Goal: Task Accomplishment & Management: Manage account settings

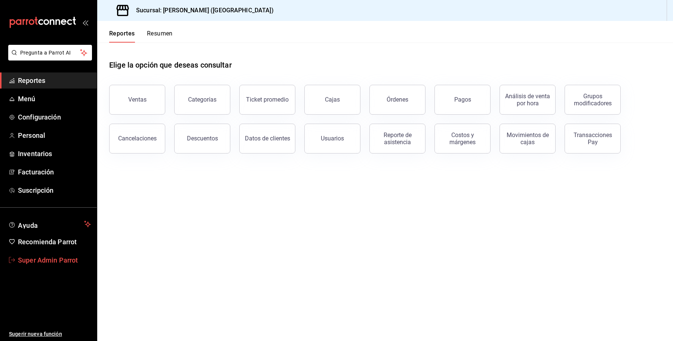
click at [62, 260] on span "Super Admin Parrot" at bounding box center [54, 260] width 73 height 10
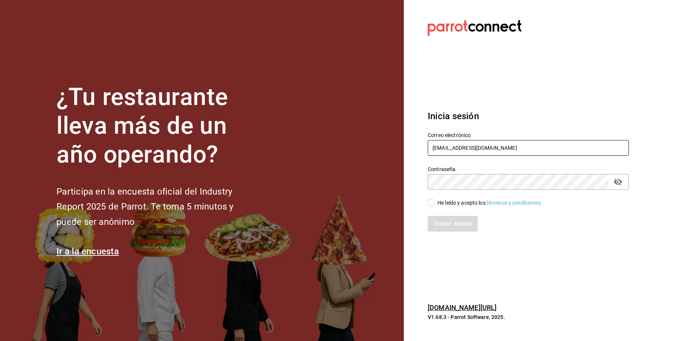
drag, startPoint x: 542, startPoint y: 155, endPoint x: 373, endPoint y: 141, distance: 169.6
click at [373, 141] on div "¿Tu restaurante lleva más de un año operando? Participa en la encuesta oficial …" at bounding box center [336, 170] width 673 height 341
paste input "inkultur@sanpedro"
type input "inkultur@sanpedro.com"
click at [343, 182] on div "¿Tu restaurante lleva más de un año operando? Participa en la encuesta oficial …" at bounding box center [336, 170] width 673 height 341
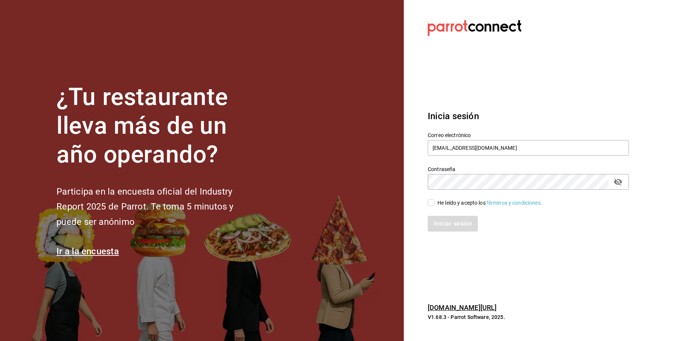
click at [449, 204] on div "He leído y acepto los Términos y condiciones." at bounding box center [489, 203] width 105 height 8
click at [434, 204] on input "He leído y acepto los Términos y condiciones." at bounding box center [431, 203] width 7 height 7
checkbox input "true"
click at [455, 219] on button "Iniciar sesión" at bounding box center [453, 224] width 51 height 16
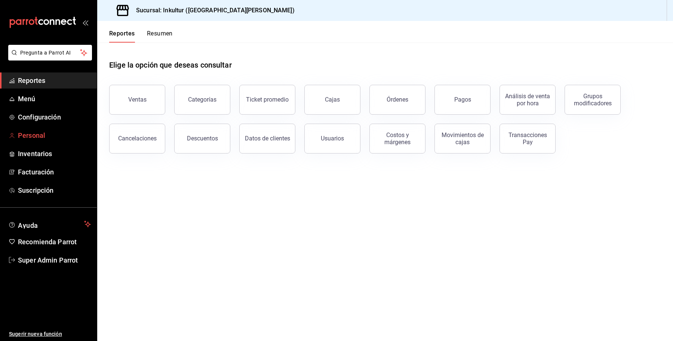
click at [40, 136] on span "Personal" at bounding box center [54, 135] width 73 height 10
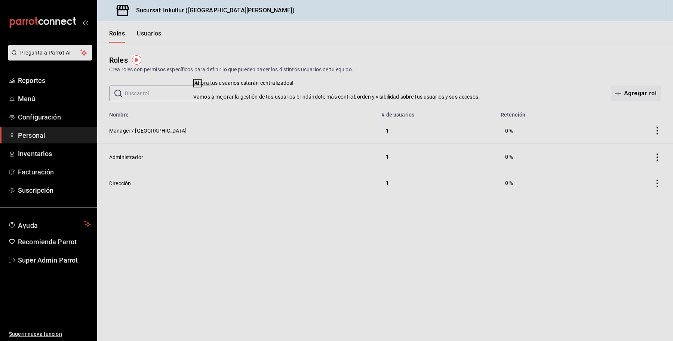
click at [200, 86] on icon at bounding box center [197, 83] width 6 height 6
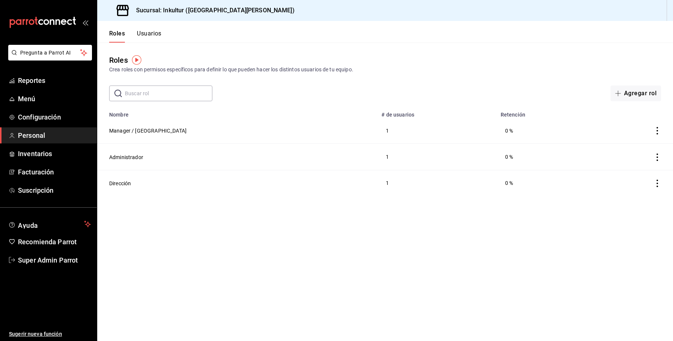
click at [147, 30] on button "Usuarios" at bounding box center [149, 36] width 25 height 13
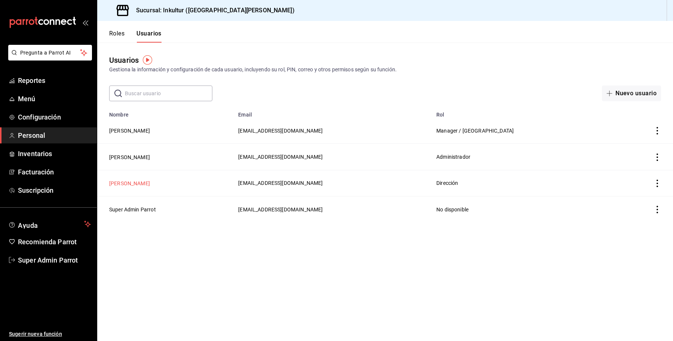
click at [138, 184] on button "Andrea Garza Ruíz" at bounding box center [129, 183] width 41 height 7
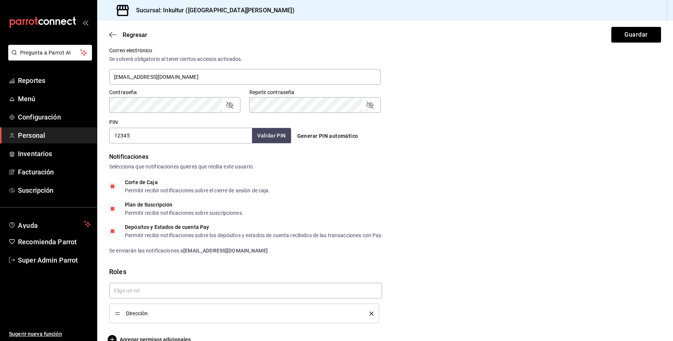
scroll to position [297, 0]
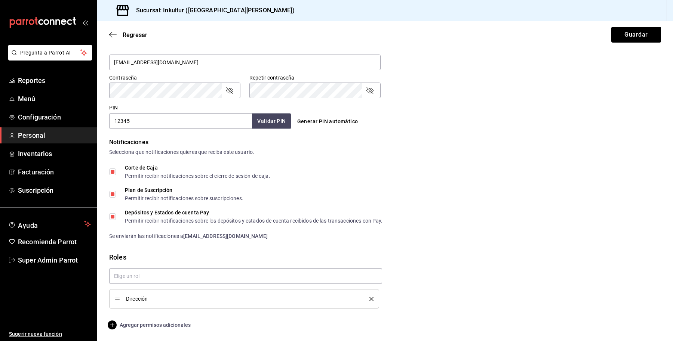
click at [150, 326] on span "Agregar permisos adicionales" at bounding box center [149, 325] width 81 height 9
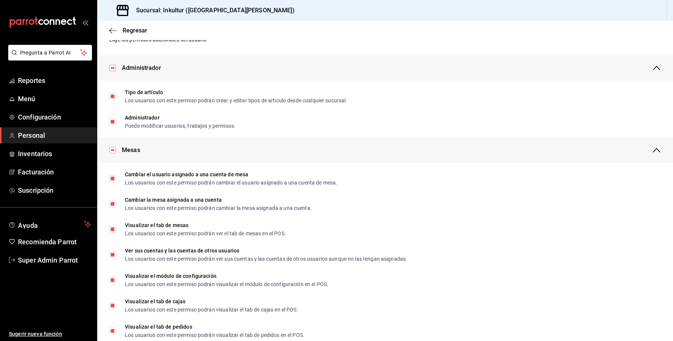
scroll to position [0, 0]
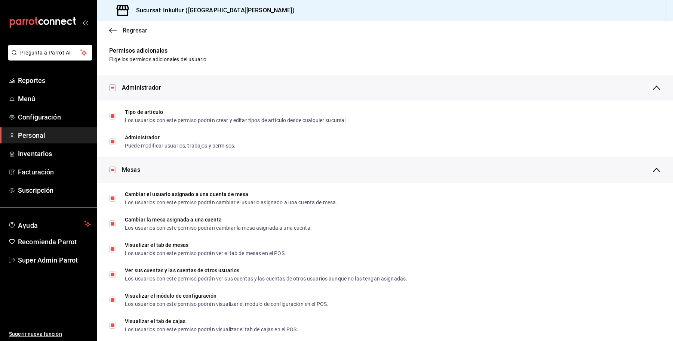
click at [127, 29] on span "Regresar" at bounding box center [135, 30] width 25 height 7
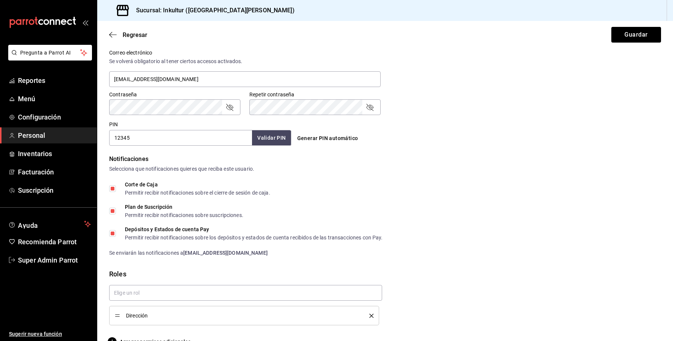
scroll to position [297, 0]
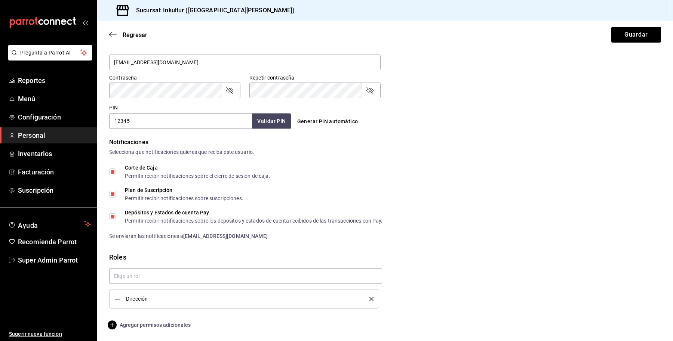
click at [129, 327] on span "Agregar permisos adicionales" at bounding box center [149, 325] width 81 height 9
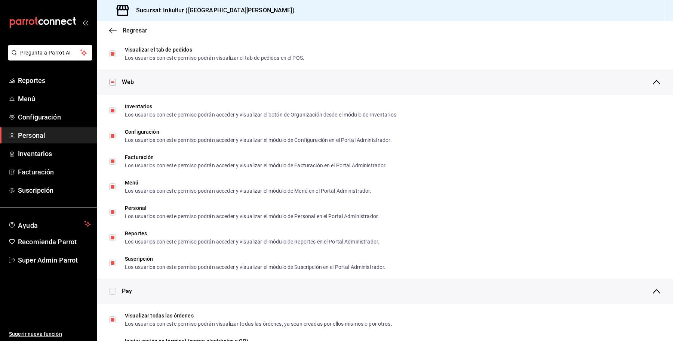
click at [132, 31] on span "Regresar" at bounding box center [135, 30] width 25 height 7
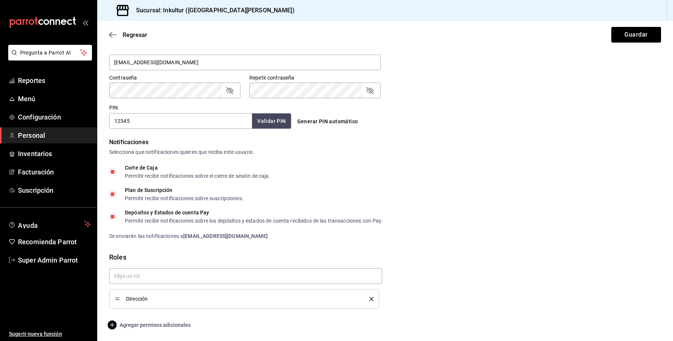
click at [153, 324] on span "Agregar permisos adicionales" at bounding box center [149, 325] width 81 height 9
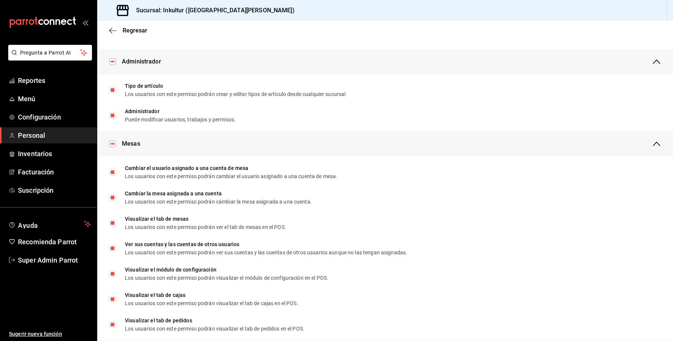
scroll to position [0, 0]
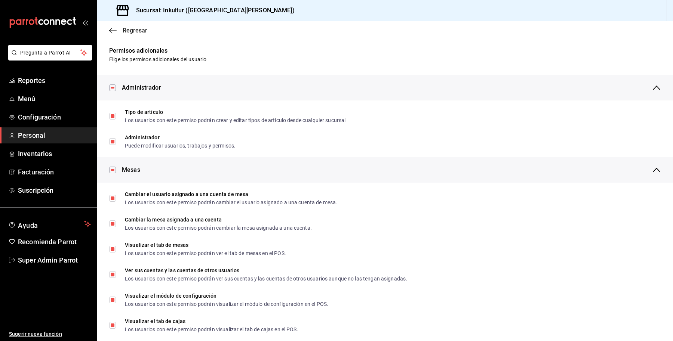
click at [126, 27] on span "Regresar" at bounding box center [135, 30] width 25 height 7
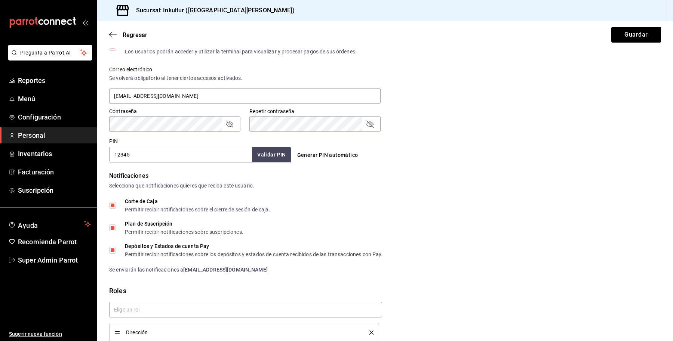
scroll to position [261, 0]
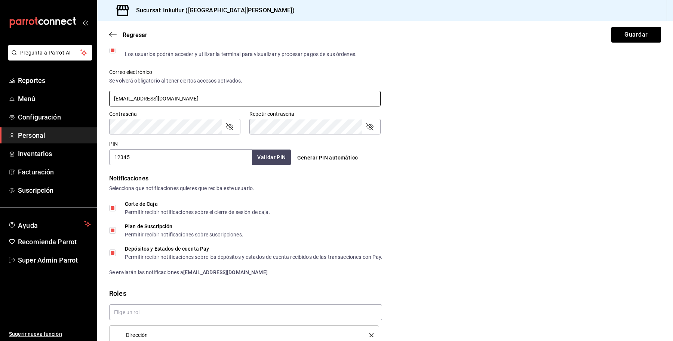
drag, startPoint x: 202, startPoint y: 101, endPoint x: 72, endPoint y: 90, distance: 130.2
click at [72, 90] on div "Pregunta a Parrot AI Reportes Menú Configuración Personal Inventarios Facturaci…" at bounding box center [336, 170] width 673 height 341
click at [48, 265] on link "Super Admin Parrot" at bounding box center [48, 260] width 97 height 16
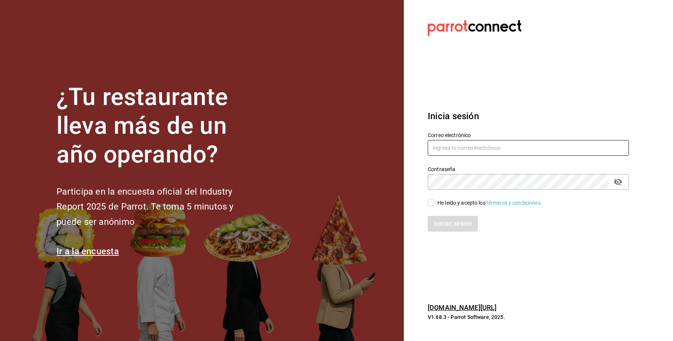
type input "inkultur@sanpedro.com"
drag, startPoint x: 515, startPoint y: 150, endPoint x: 386, endPoint y: 153, distance: 129.0
click at [386, 153] on div "¿Tu restaurante lleva más de un año operando? Participa en la encuesta oficial …" at bounding box center [336, 170] width 673 height 341
paste input "angelopolitano@cdmx.com"
type input "angelopolitano@cdmx.com"
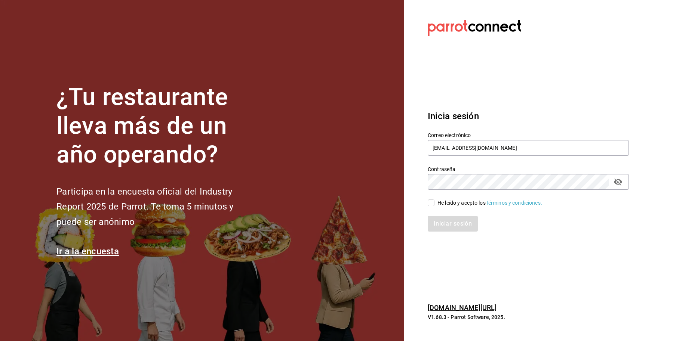
click at [458, 202] on div "He leído y acepto los Términos y condiciones." at bounding box center [489, 203] width 105 height 8
click at [434, 202] on input "He leído y acepto los Términos y condiciones." at bounding box center [431, 203] width 7 height 7
checkbox input "true"
click at [444, 219] on button "Iniciar sesión" at bounding box center [453, 224] width 51 height 16
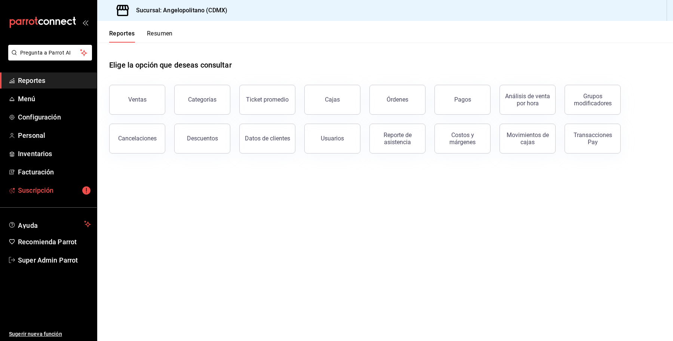
click at [45, 186] on span "Suscripción" at bounding box center [54, 190] width 73 height 10
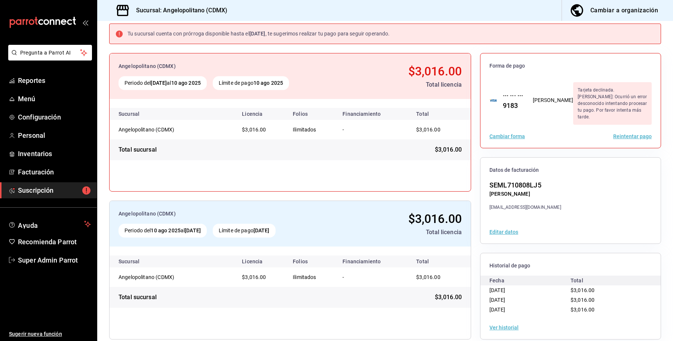
scroll to position [42, 0]
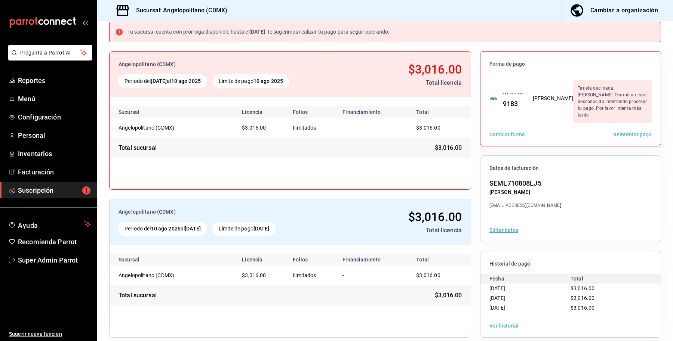
click at [500, 323] on button "Ver historial" at bounding box center [503, 325] width 29 height 5
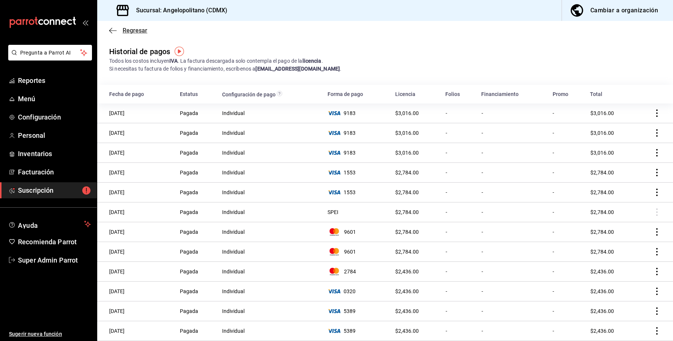
click at [110, 31] on icon "button" at bounding box center [112, 30] width 7 height 7
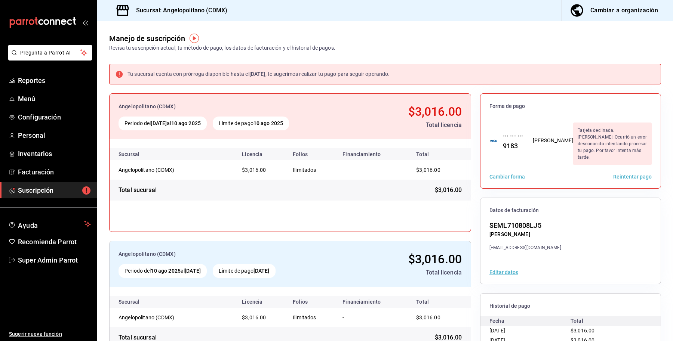
click at [629, 174] on button "Reintentar pago" at bounding box center [632, 176] width 39 height 5
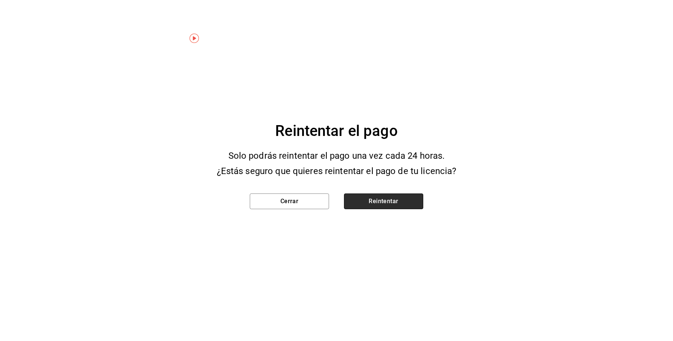
click at [353, 204] on button "Reintentar" at bounding box center [383, 202] width 79 height 16
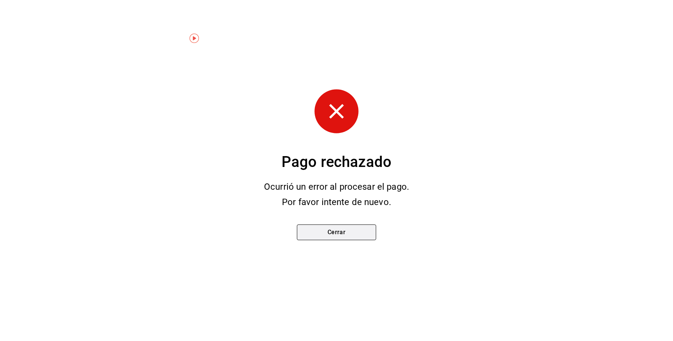
click at [354, 237] on button "Cerrar" at bounding box center [336, 233] width 79 height 16
